Goal: Task Accomplishment & Management: Use online tool/utility

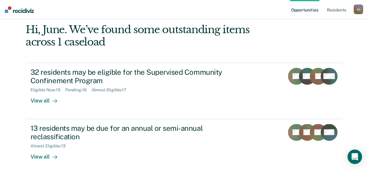
scroll to position [91, 0]
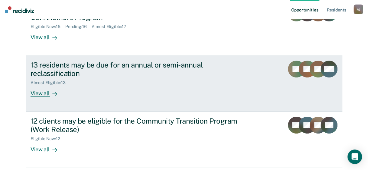
click at [38, 94] on div "View all" at bounding box center [48, 92] width 34 height 12
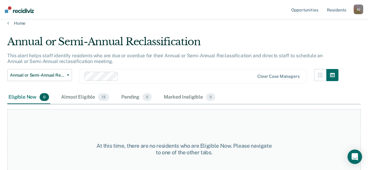
scroll to position [25, 0]
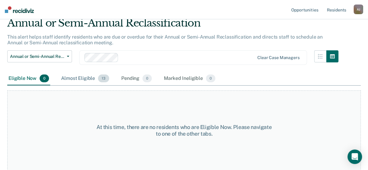
click at [85, 79] on div "Almost Eligible 13" at bounding box center [85, 78] width 50 height 13
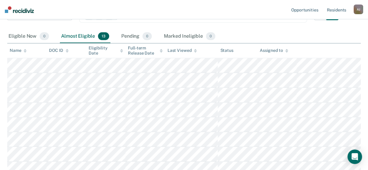
scroll to position [37, 0]
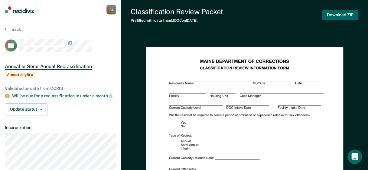
click at [334, 16] on button "Download ZIP" at bounding box center [340, 15] width 36 height 10
